Goal: Task Accomplishment & Management: Use online tool/utility

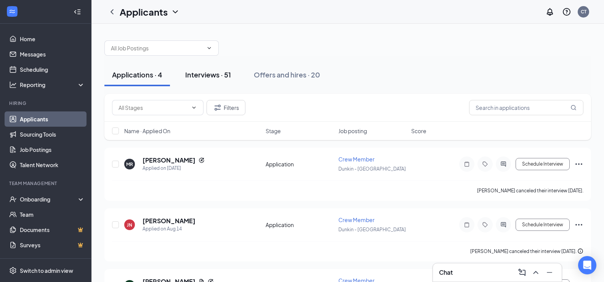
click at [201, 71] on div "Interviews · 51" at bounding box center [208, 75] width 46 height 10
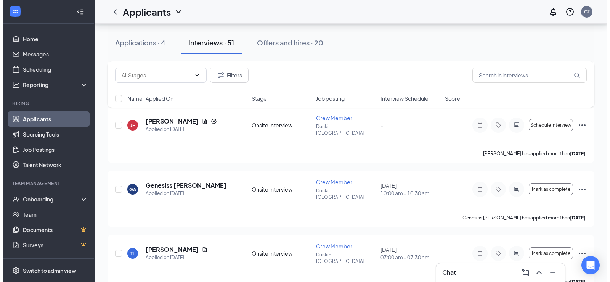
scroll to position [351, 0]
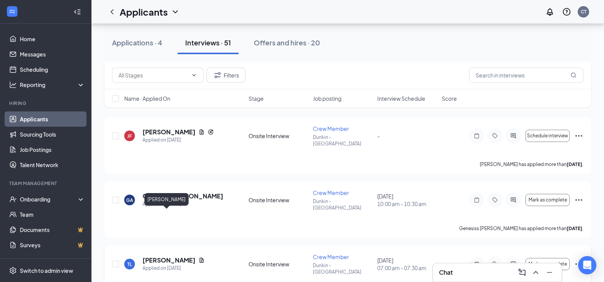
click at [156, 256] on h5 "[PERSON_NAME]" at bounding box center [169, 260] width 53 height 8
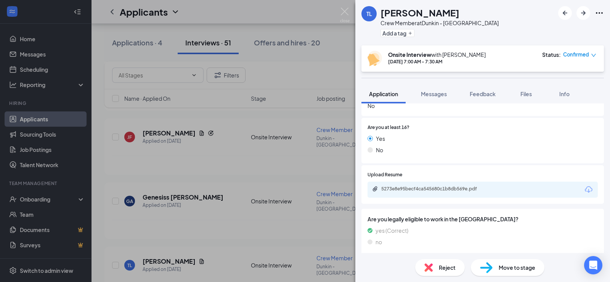
scroll to position [130, 0]
click at [431, 188] on div "5273e8e95becf4ca545680c1b8db569e.pdf" at bounding box center [434, 189] width 107 height 6
click at [346, 11] on img at bounding box center [345, 15] width 10 height 15
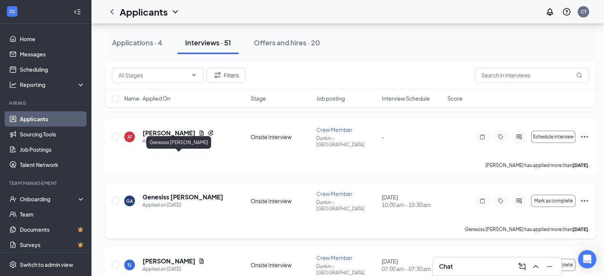
click at [157, 193] on h5 "Genesiss [PERSON_NAME]" at bounding box center [183, 197] width 81 height 8
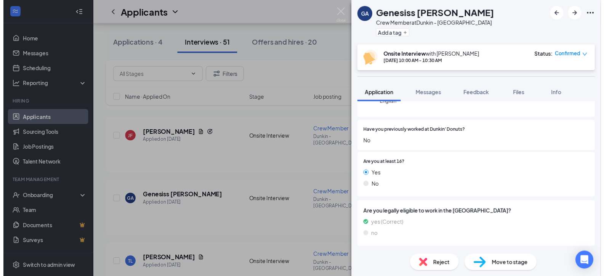
scroll to position [90, 0]
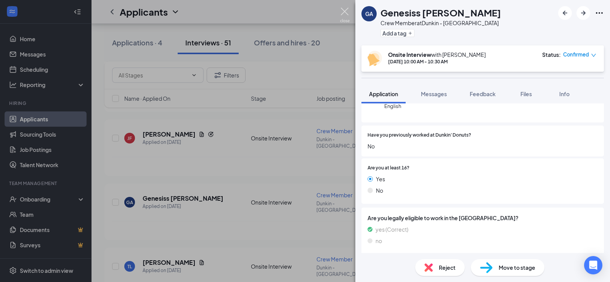
click at [341, 10] on img at bounding box center [345, 15] width 10 height 15
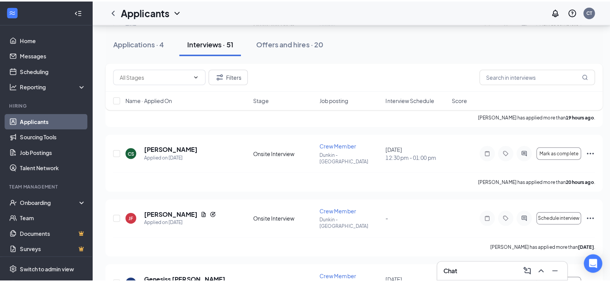
scroll to position [266, 0]
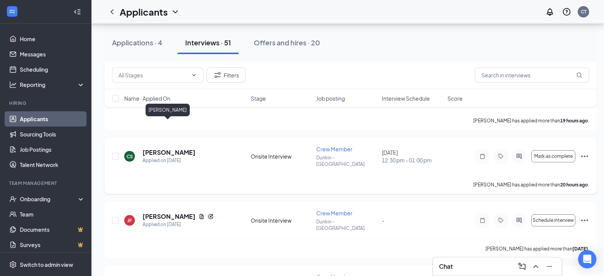
click at [174, 148] on h5 "[PERSON_NAME]" at bounding box center [169, 152] width 53 height 8
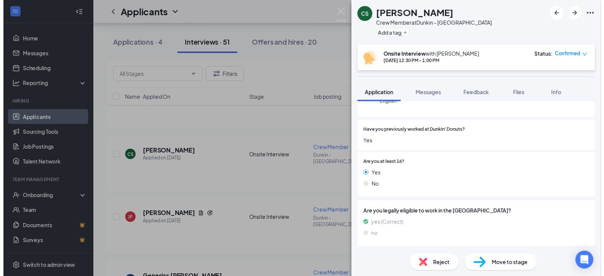
scroll to position [90, 0]
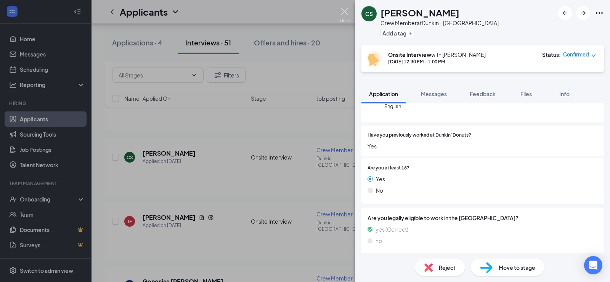
drag, startPoint x: 345, startPoint y: 11, endPoint x: 356, endPoint y: 16, distance: 11.8
click at [346, 11] on img at bounding box center [345, 15] width 10 height 15
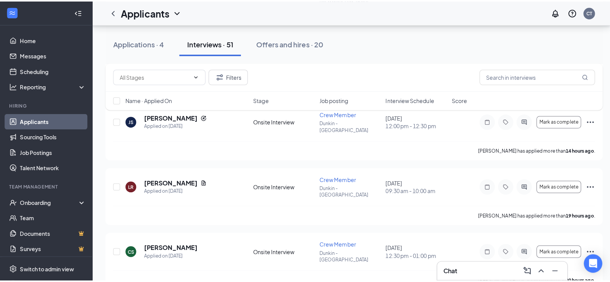
scroll to position [169, 0]
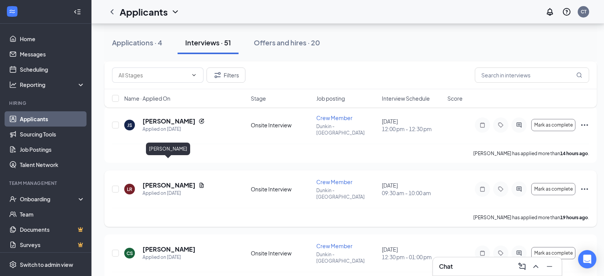
click at [161, 181] on h5 "[PERSON_NAME]" at bounding box center [169, 185] width 53 height 8
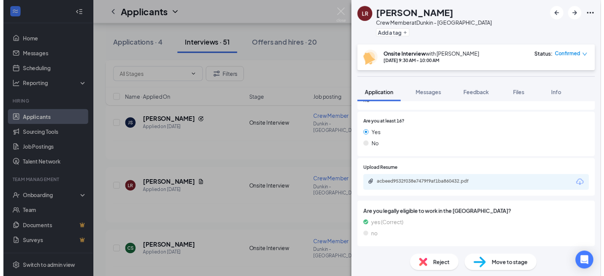
scroll to position [132, 0]
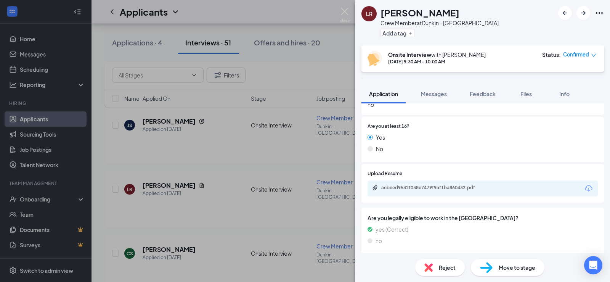
click at [437, 187] on div "acbeed9532f038e7479f9af1ba860432.pdf" at bounding box center [434, 188] width 107 height 6
click at [344, 11] on img at bounding box center [345, 15] width 10 height 15
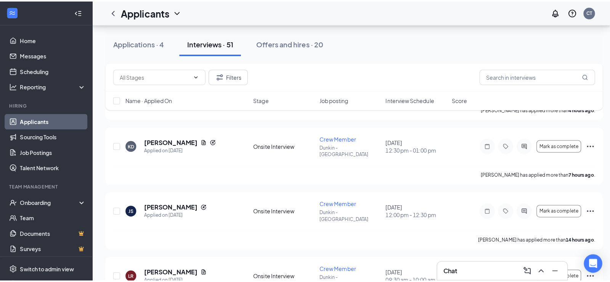
scroll to position [84, 0]
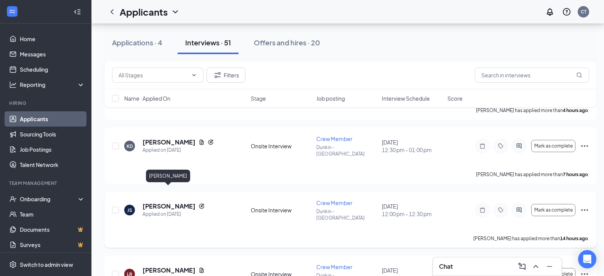
click at [156, 202] on h5 "[PERSON_NAME]" at bounding box center [169, 206] width 53 height 8
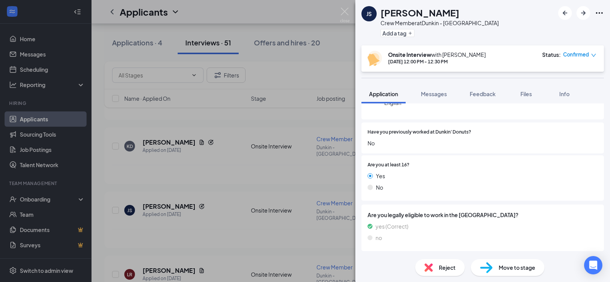
scroll to position [111, 0]
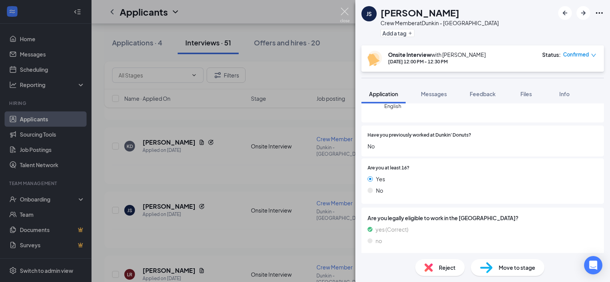
click at [346, 11] on img at bounding box center [345, 15] width 10 height 15
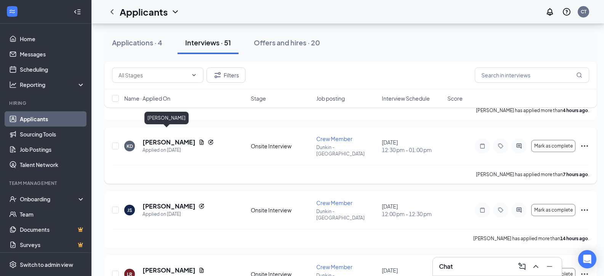
click at [161, 138] on h5 "[PERSON_NAME]" at bounding box center [169, 142] width 53 height 8
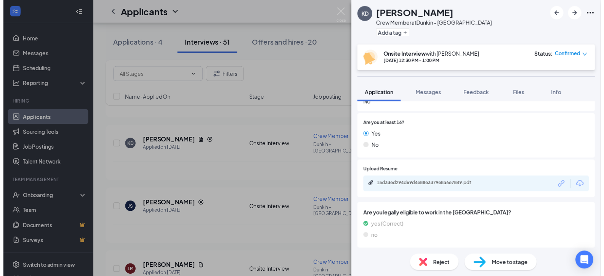
scroll to position [153, 0]
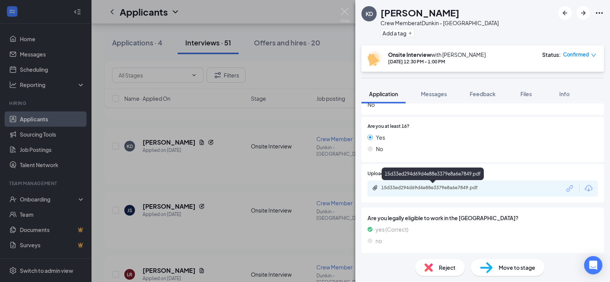
click at [408, 189] on div "15d33ed294d69d4e88e3379e8a6e7849.pdf" at bounding box center [434, 188] width 107 height 6
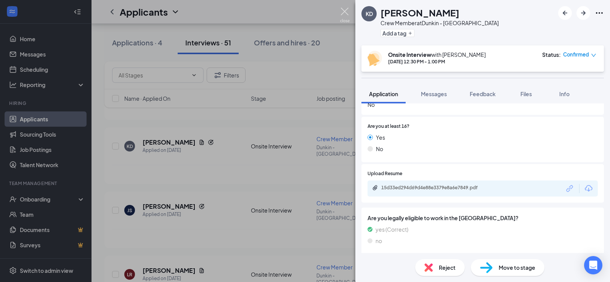
click at [346, 11] on img at bounding box center [345, 15] width 10 height 15
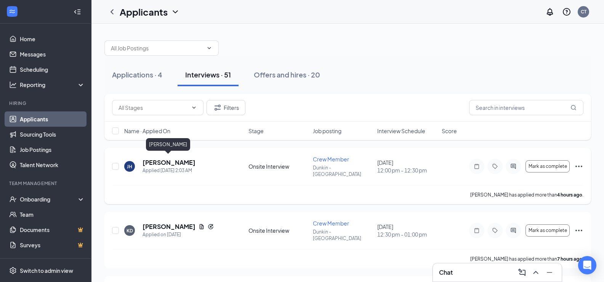
click at [180, 159] on h5 "[PERSON_NAME]" at bounding box center [169, 162] width 53 height 8
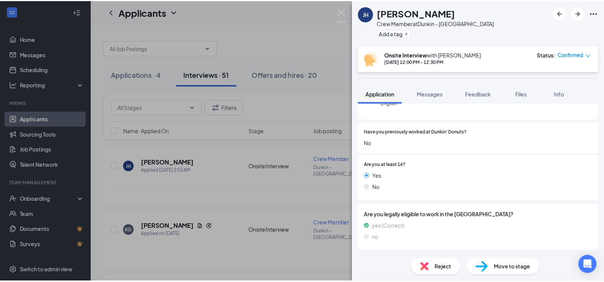
scroll to position [90, 0]
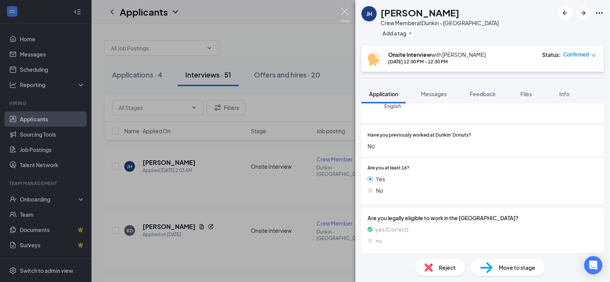
click at [342, 9] on img at bounding box center [345, 15] width 10 height 15
